Goal: Task Accomplishment & Management: Manage account settings

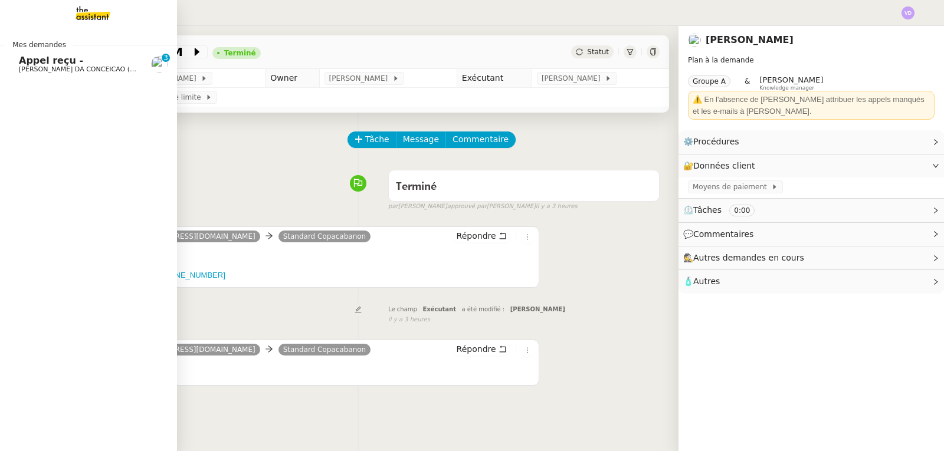
click at [40, 56] on span "Appel reçu -" at bounding box center [51, 60] width 64 height 11
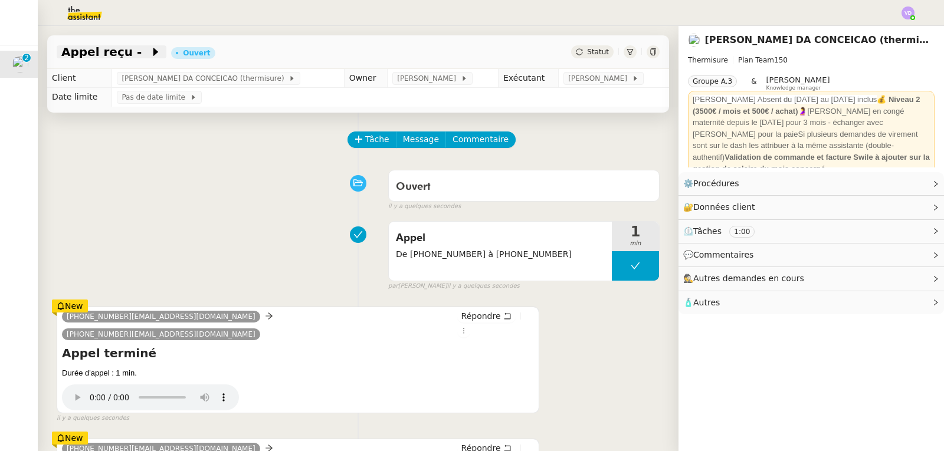
click at [114, 50] on span "Appel reçu -" at bounding box center [105, 52] width 89 height 12
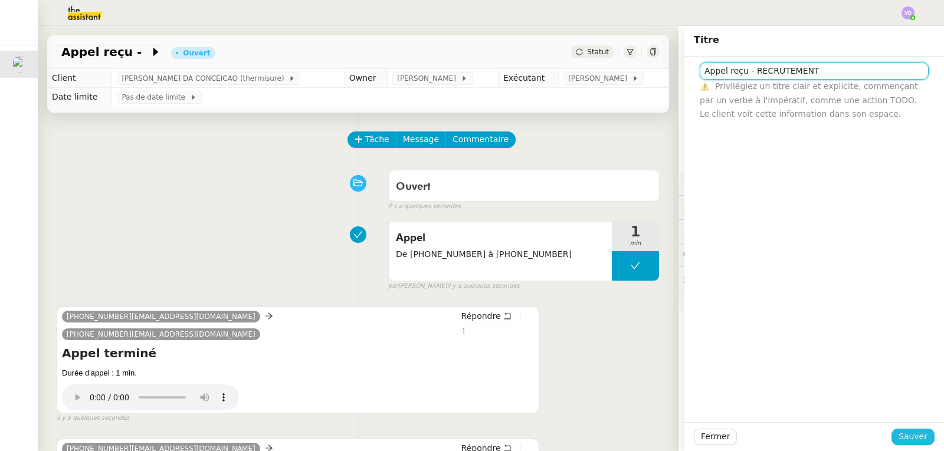
type input "Appel reçu - RECRUTEMENT"
click at [920, 437] on button "Sauver" at bounding box center [913, 437] width 43 height 17
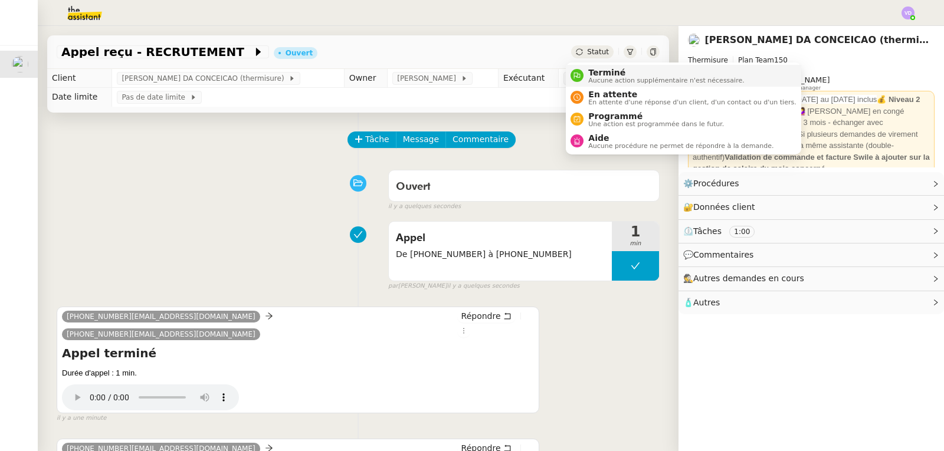
click at [604, 69] on span "Terminé" at bounding box center [666, 72] width 156 height 9
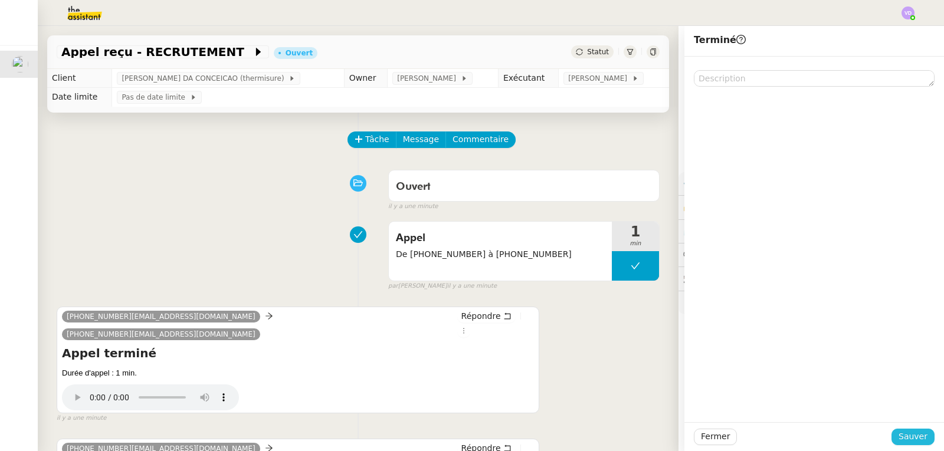
click at [905, 436] on span "Sauver" at bounding box center [913, 437] width 29 height 14
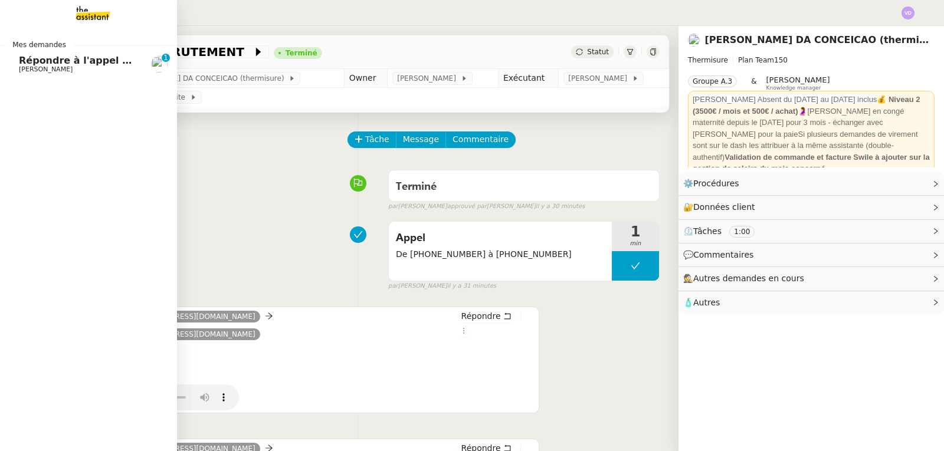
click at [36, 63] on span "Répondre à l'appel entrant" at bounding box center [90, 60] width 143 height 11
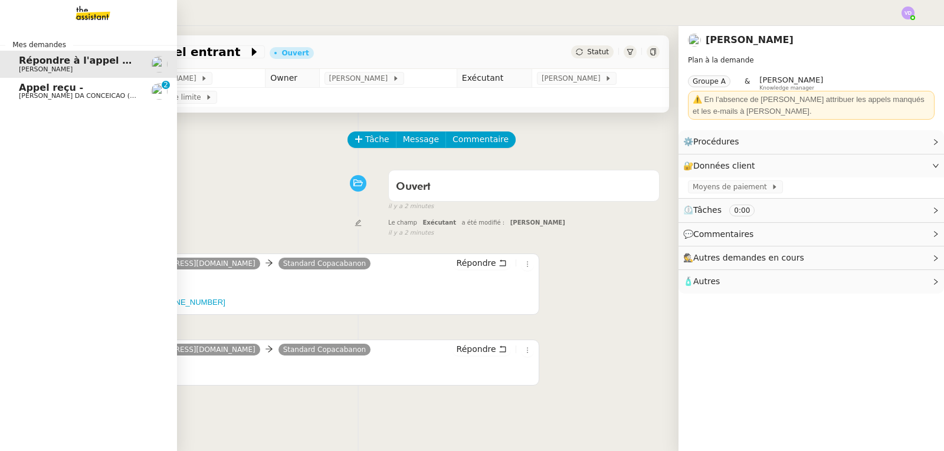
click at [36, 96] on span "[PERSON_NAME] DA CONCEICAO (thermisure)" at bounding box center [93, 96] width 149 height 8
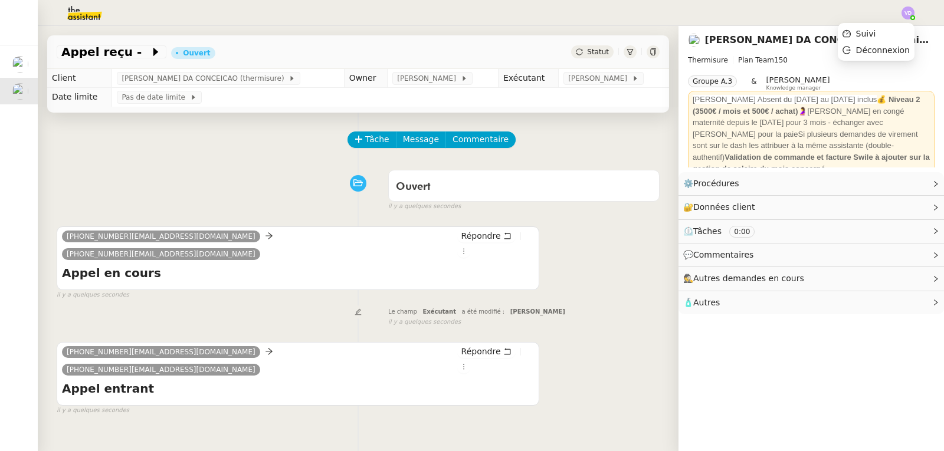
click at [908, 16] on img at bounding box center [908, 12] width 13 height 13
click at [883, 32] on li "Suivi" at bounding box center [876, 33] width 77 height 17
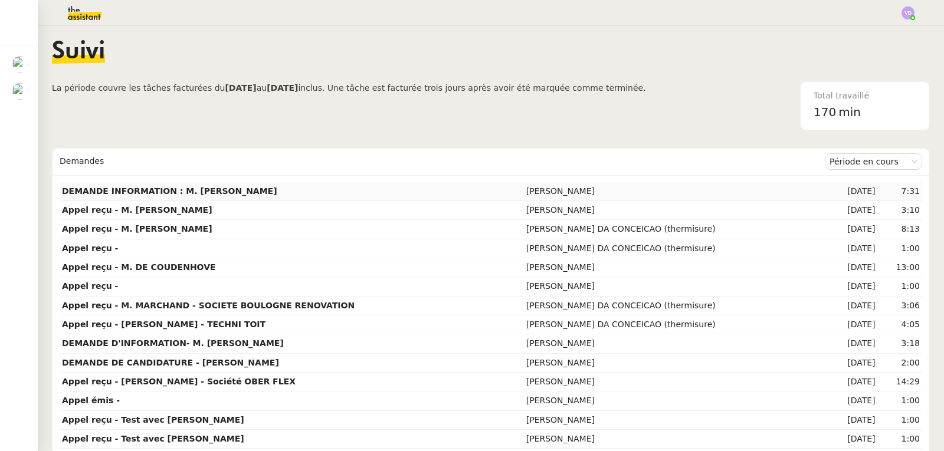
scroll to position [118, 0]
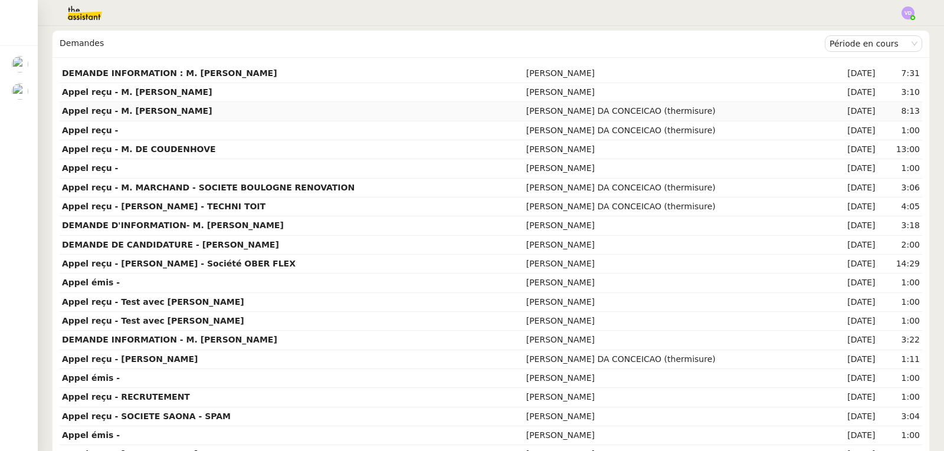
click at [149, 116] on strong "Appel reçu - M. [PERSON_NAME]" at bounding box center [137, 110] width 150 height 9
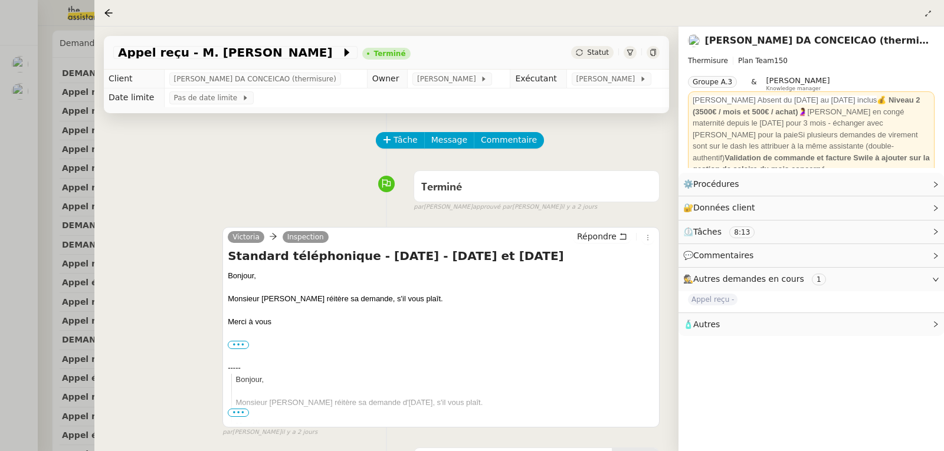
click at [5, 154] on div at bounding box center [472, 225] width 944 height 451
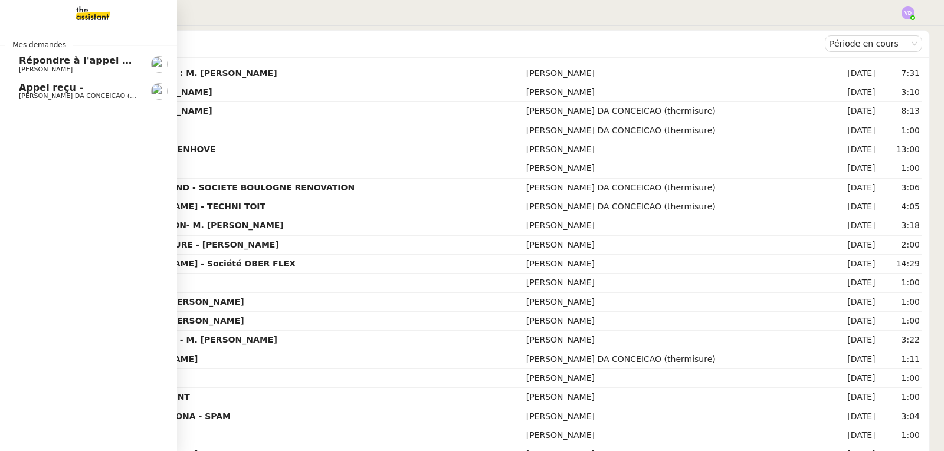
click at [52, 91] on span "Appel reçu -" at bounding box center [51, 87] width 64 height 11
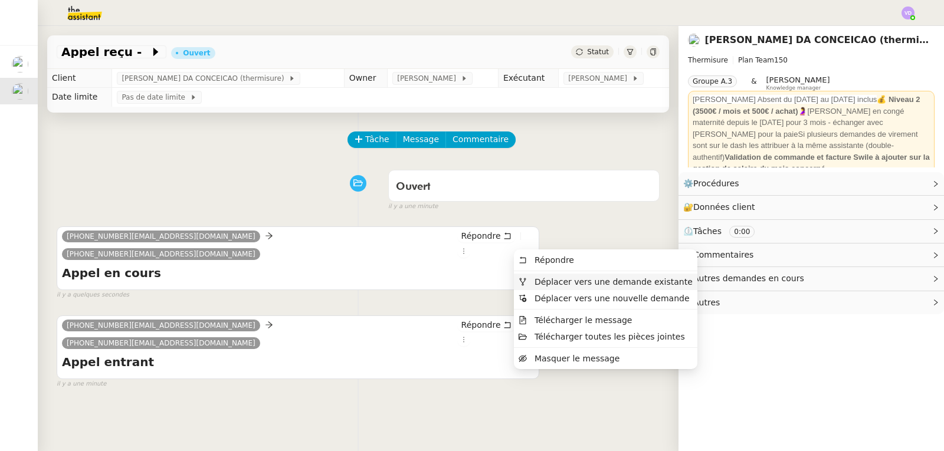
click at [645, 282] on span "Déplacer vers une demande existante" at bounding box center [614, 281] width 158 height 9
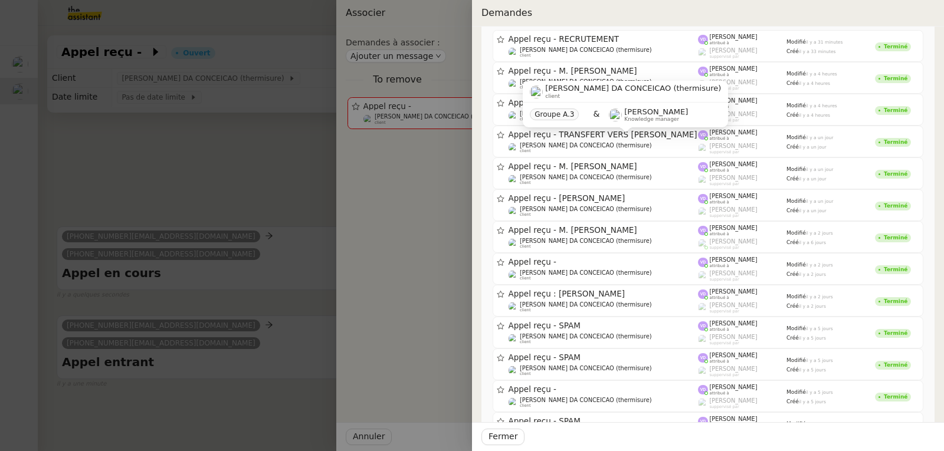
scroll to position [59, 0]
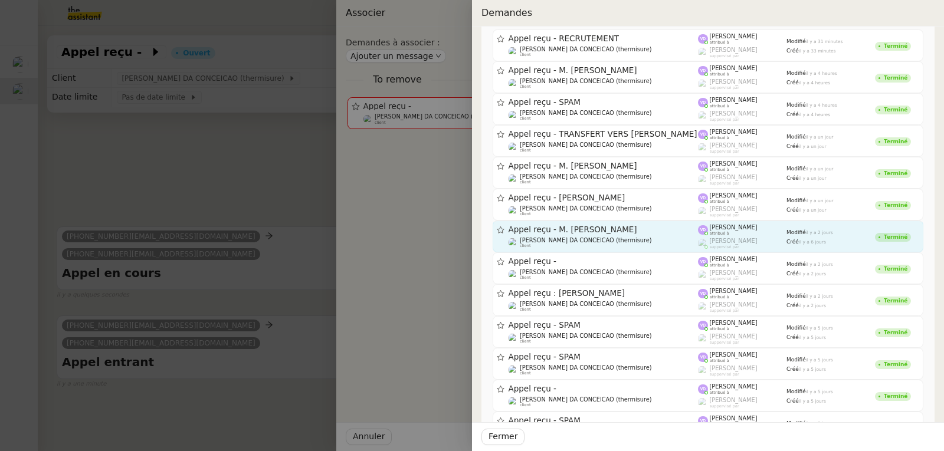
click at [624, 237] on div "[PERSON_NAME] DA CONCEICAO (thermisure) client" at bounding box center [604, 243] width 190 height 12
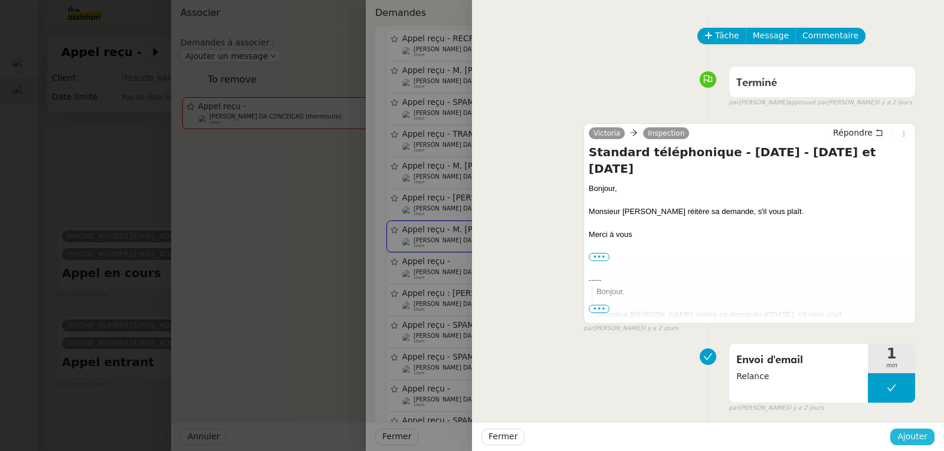
click at [909, 438] on span "Ajouter" at bounding box center [913, 437] width 30 height 14
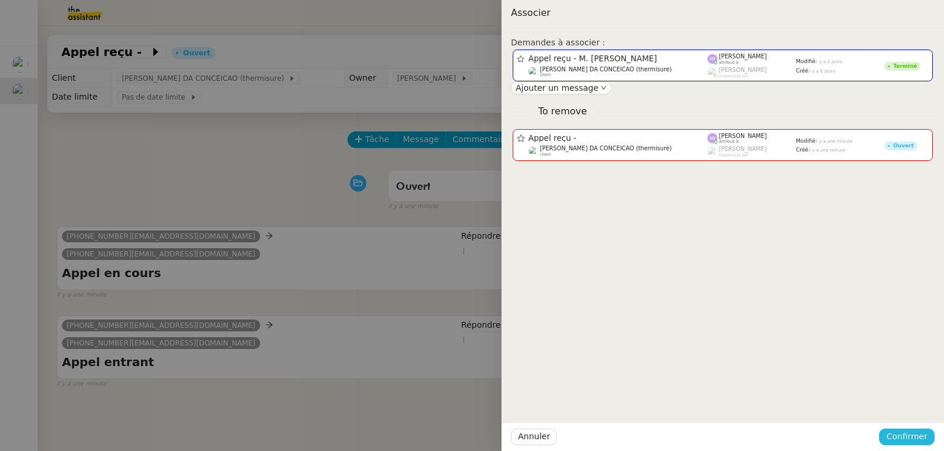
click at [909, 438] on span "Confirmer" at bounding box center [906, 437] width 41 height 14
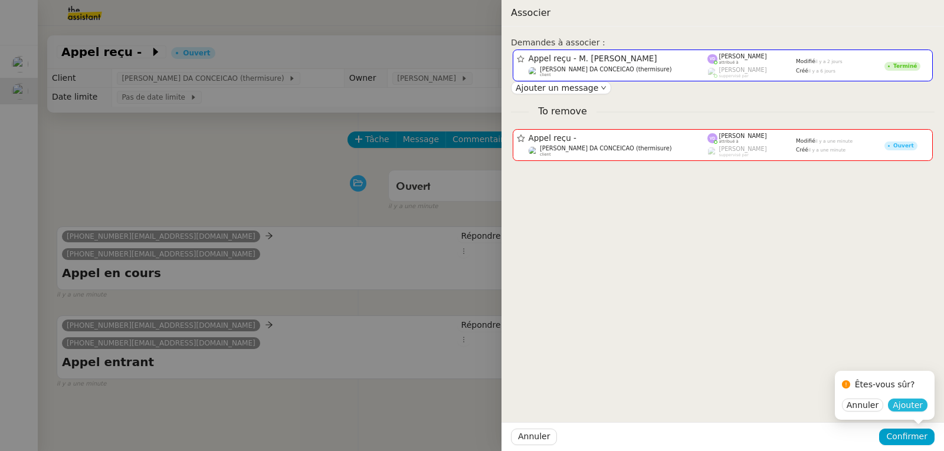
click at [908, 406] on span "Ajouter" at bounding box center [908, 406] width 30 height 12
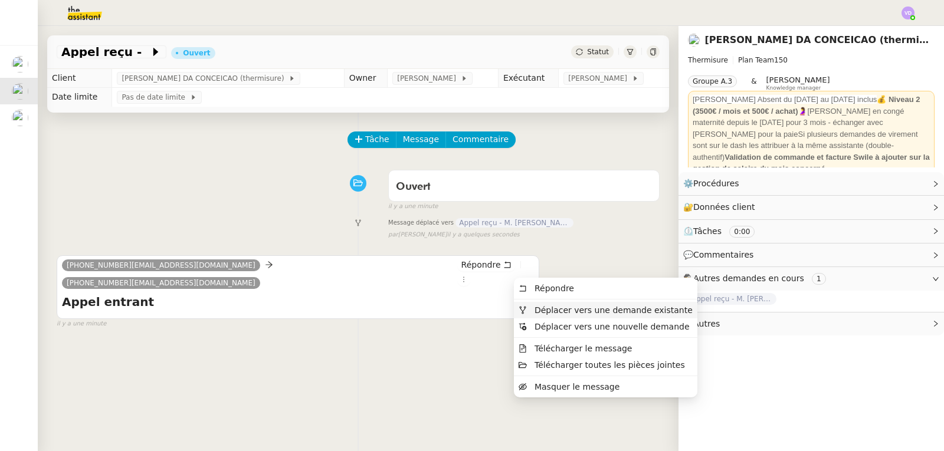
click at [555, 313] on span "Déplacer vers une demande existante" at bounding box center [614, 310] width 158 height 9
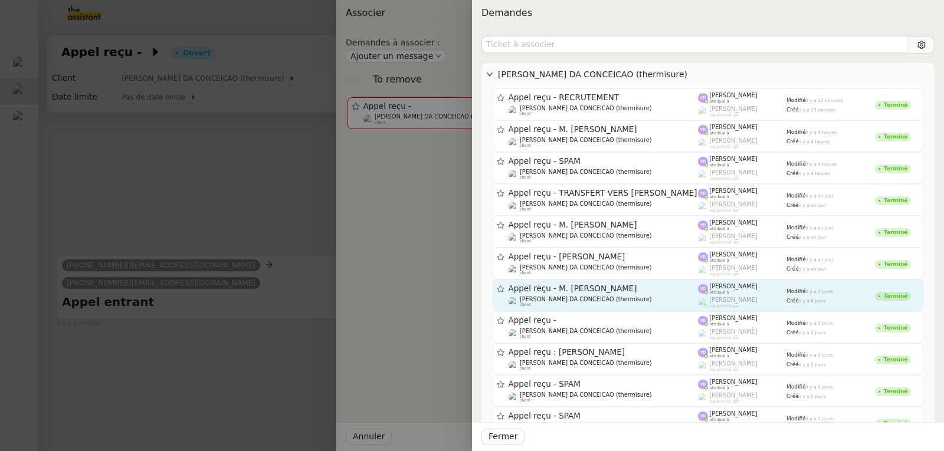
click at [610, 290] on span "Appel reçu - M. [PERSON_NAME]" at bounding box center [604, 289] width 190 height 8
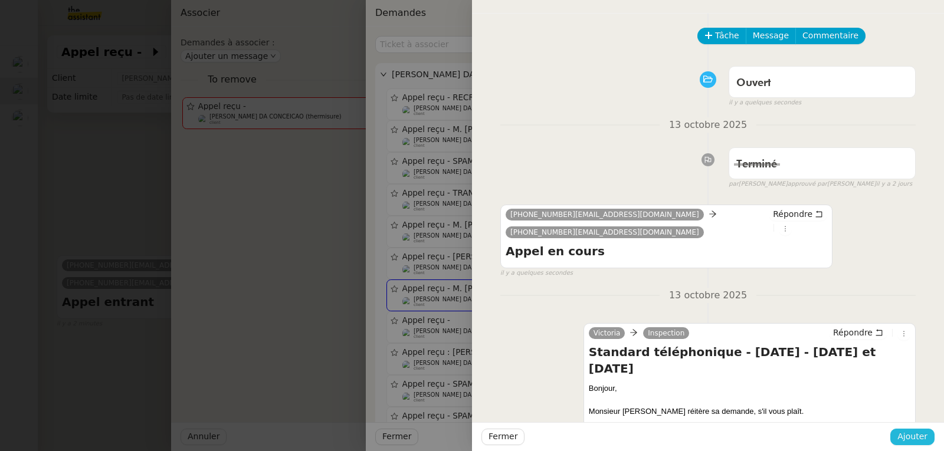
click at [913, 431] on span "Ajouter" at bounding box center [913, 437] width 30 height 14
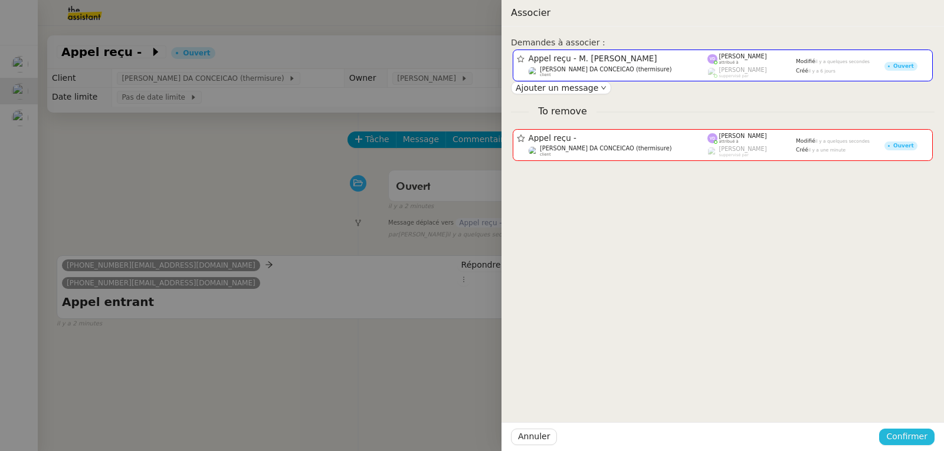
click at [892, 443] on span "Confirmer" at bounding box center [906, 437] width 41 height 14
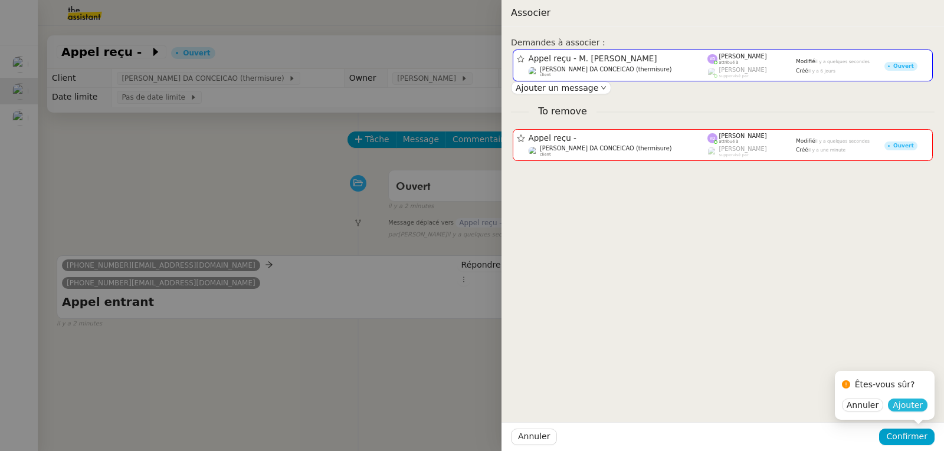
click at [908, 404] on span "Ajouter" at bounding box center [908, 406] width 30 height 12
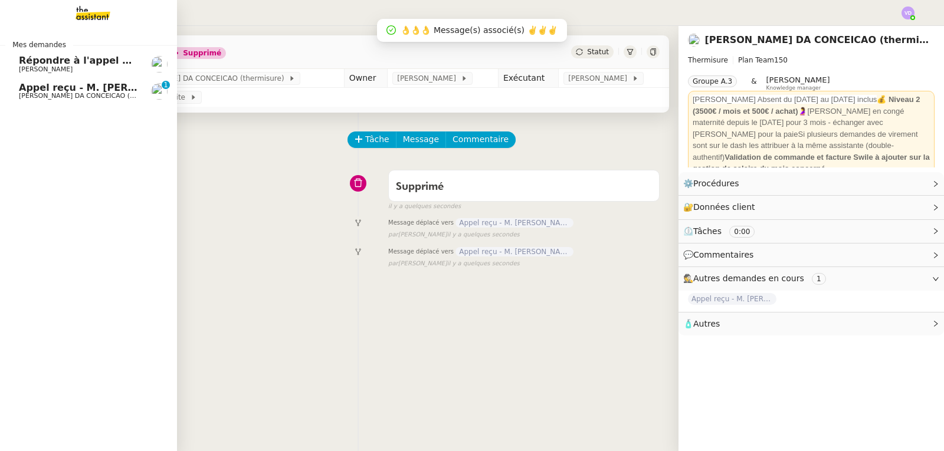
click at [37, 91] on span "Appel reçu - M. [PERSON_NAME]" at bounding box center [105, 87] width 172 height 11
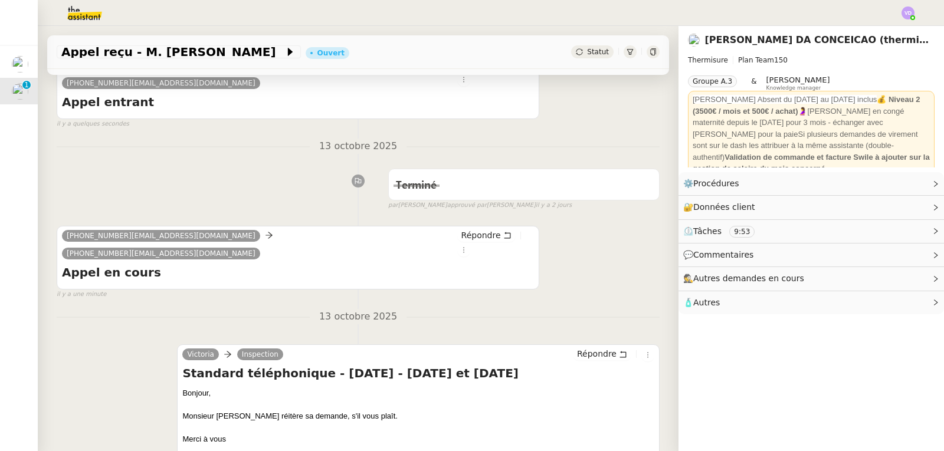
scroll to position [472, 0]
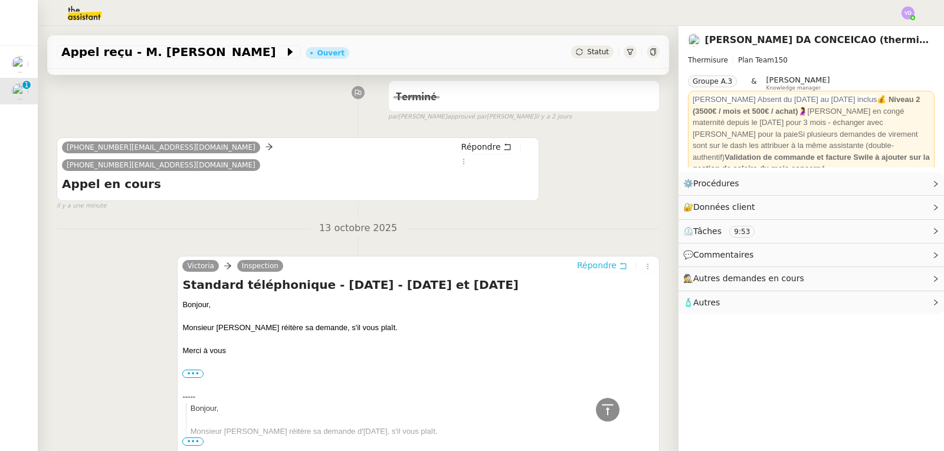
click at [582, 260] on span "Répondre" at bounding box center [597, 266] width 40 height 12
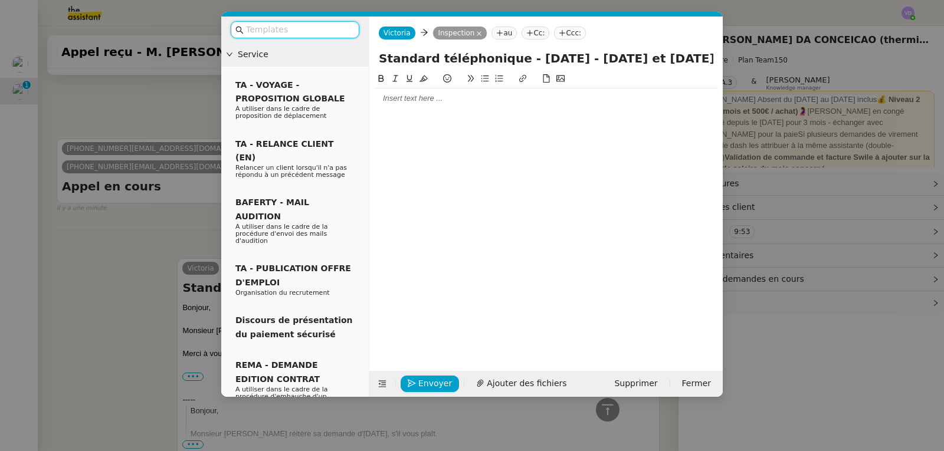
scroll to position [564, 0]
click at [675, 57] on input "Standard téléphonique - [DATE] - [DATE] et [DATE]" at bounding box center [546, 59] width 335 height 18
click at [659, 59] on input "Standard téléphonique - [DATE] - [DATE] [DATE]" at bounding box center [546, 59] width 335 height 18
type input "Standard téléphonique - [DATE] - [DATE] [DATE]"
click at [650, 384] on span "Supprimer" at bounding box center [635, 384] width 43 height 14
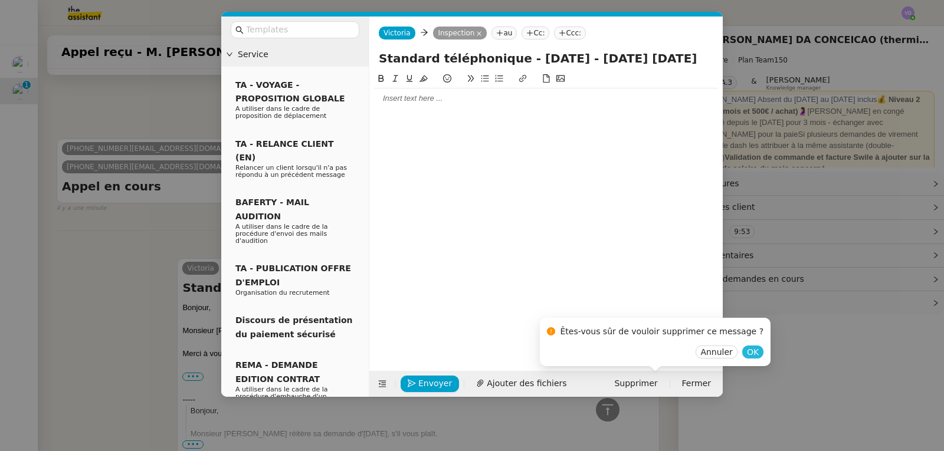
click at [742, 353] on button "OK" at bounding box center [752, 352] width 21 height 13
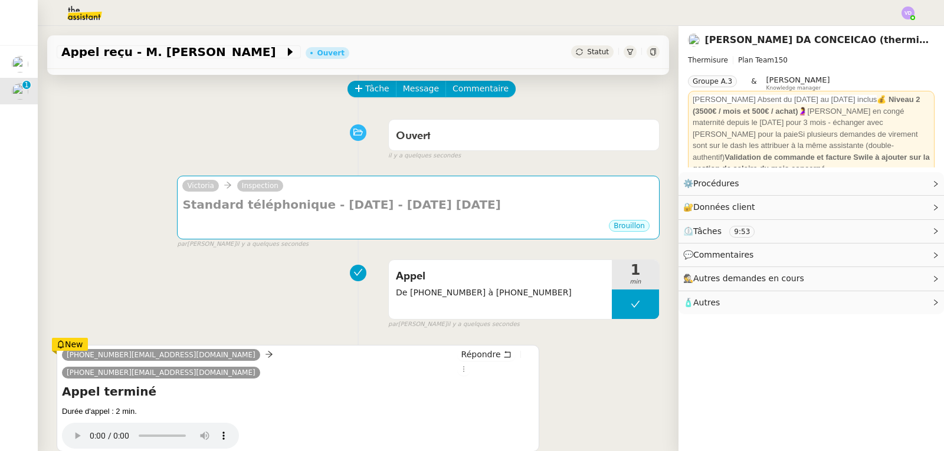
scroll to position [0, 0]
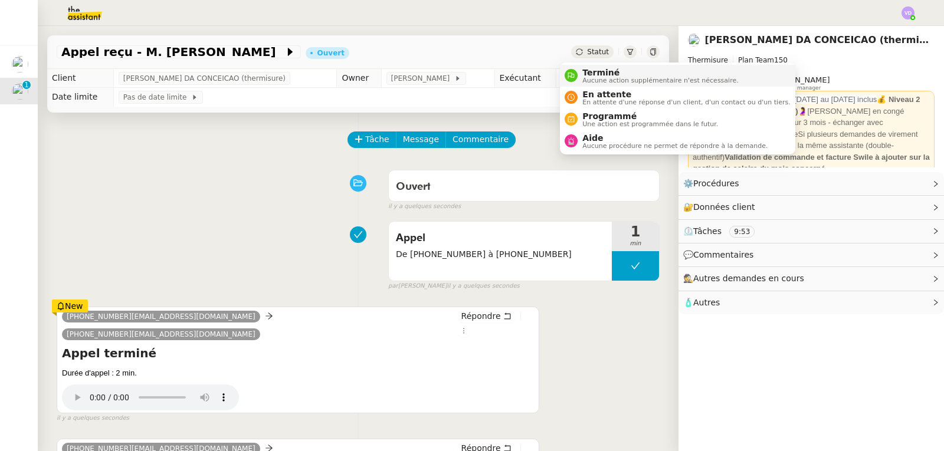
click at [596, 73] on span "Terminé" at bounding box center [660, 72] width 156 height 9
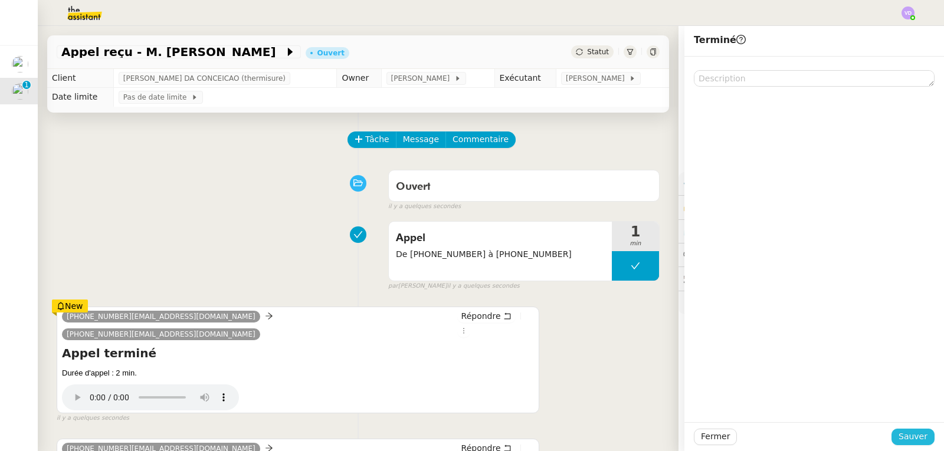
click at [901, 434] on span "Sauver" at bounding box center [913, 437] width 29 height 14
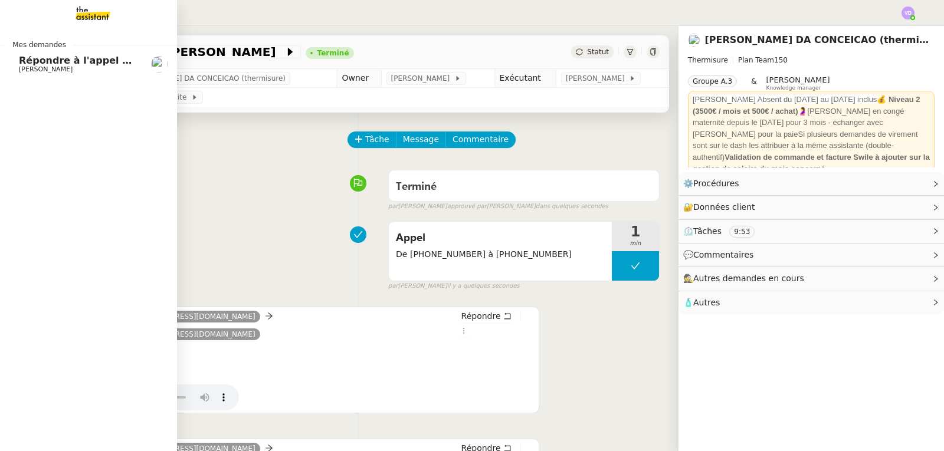
click at [25, 70] on span "[PERSON_NAME]" at bounding box center [46, 70] width 54 height 8
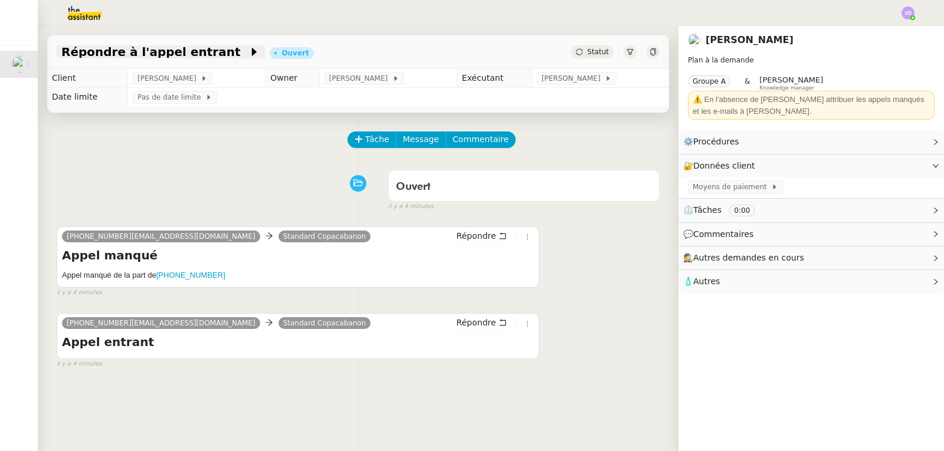
click at [161, 57] on span "Répondre à l'appel entrant" at bounding box center [154, 52] width 187 height 12
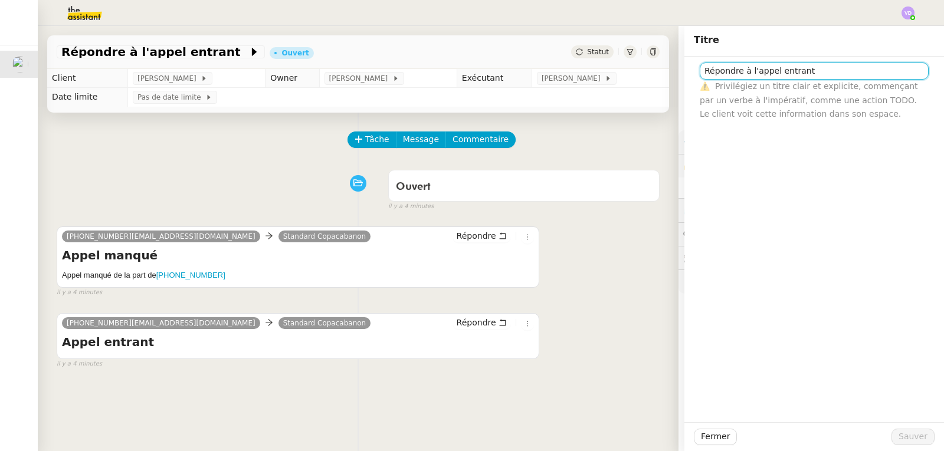
drag, startPoint x: 803, startPoint y: 77, endPoint x: 695, endPoint y: 77, distance: 108.0
click at [700, 77] on input "Répondre à l'appel entrant" at bounding box center [814, 71] width 229 height 17
type input "Appel reçu : SPAM"
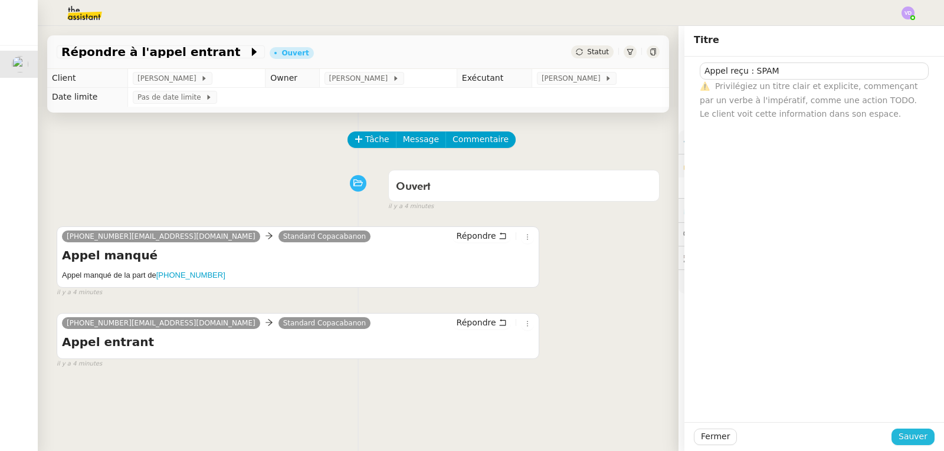
click at [899, 434] on span "Sauver" at bounding box center [913, 437] width 29 height 14
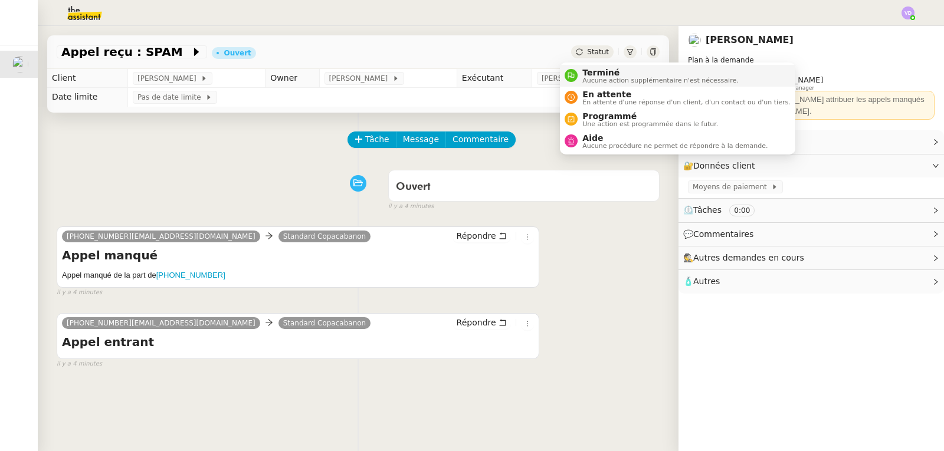
click at [594, 74] on span "Terminé" at bounding box center [660, 72] width 156 height 9
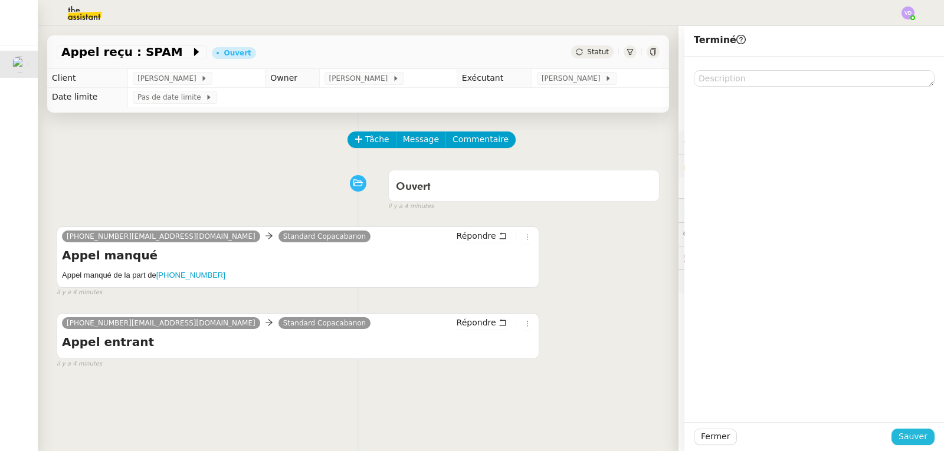
click at [911, 438] on span "Sauver" at bounding box center [913, 437] width 29 height 14
